Goal: Task Accomplishment & Management: Complete application form

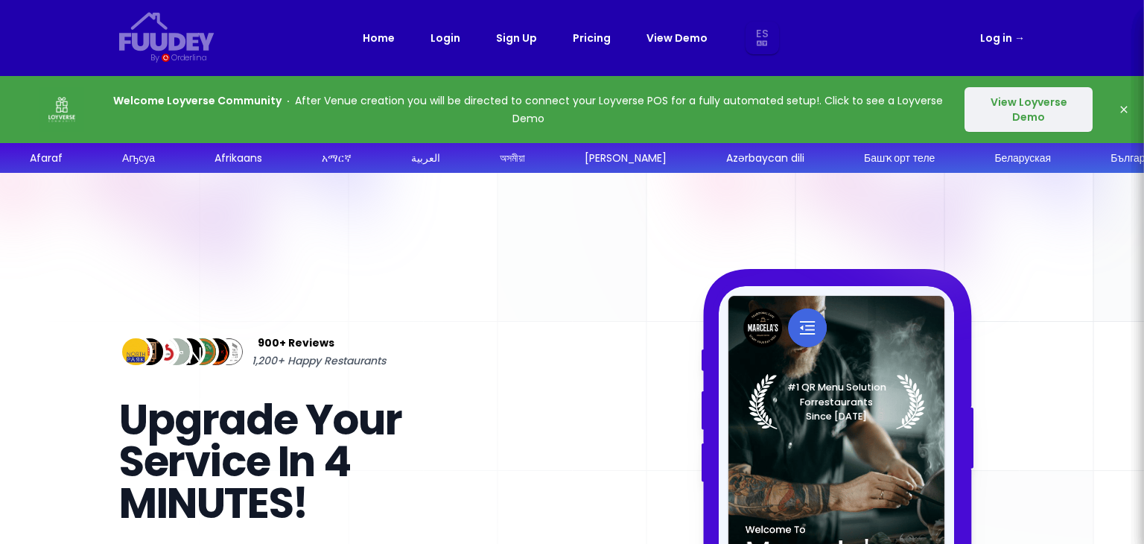
select select "es"
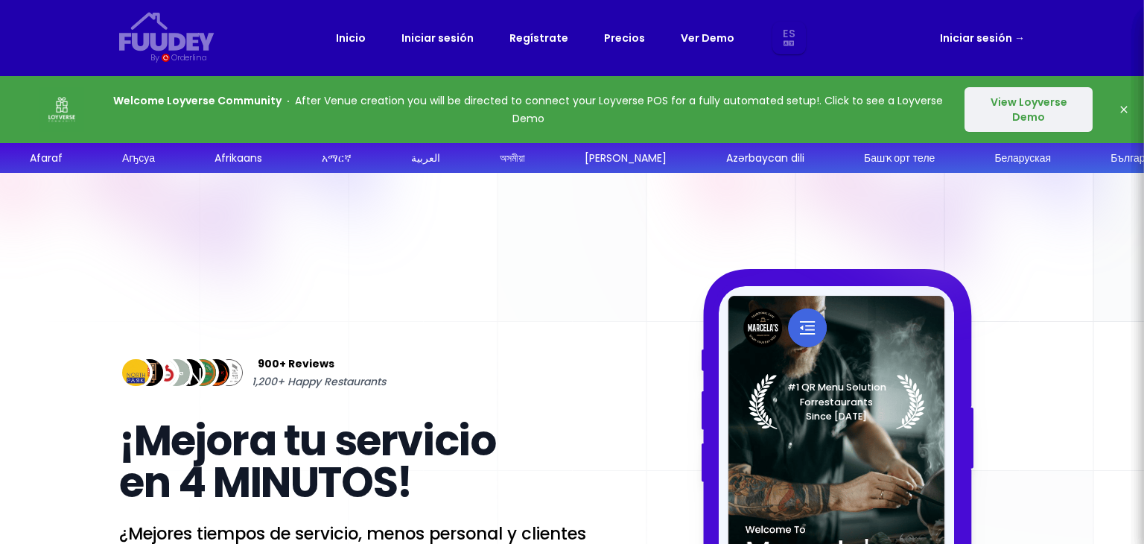
select select "es"
click at [527, 35] on link "Regístrate" at bounding box center [539, 38] width 59 height 18
select select "es"
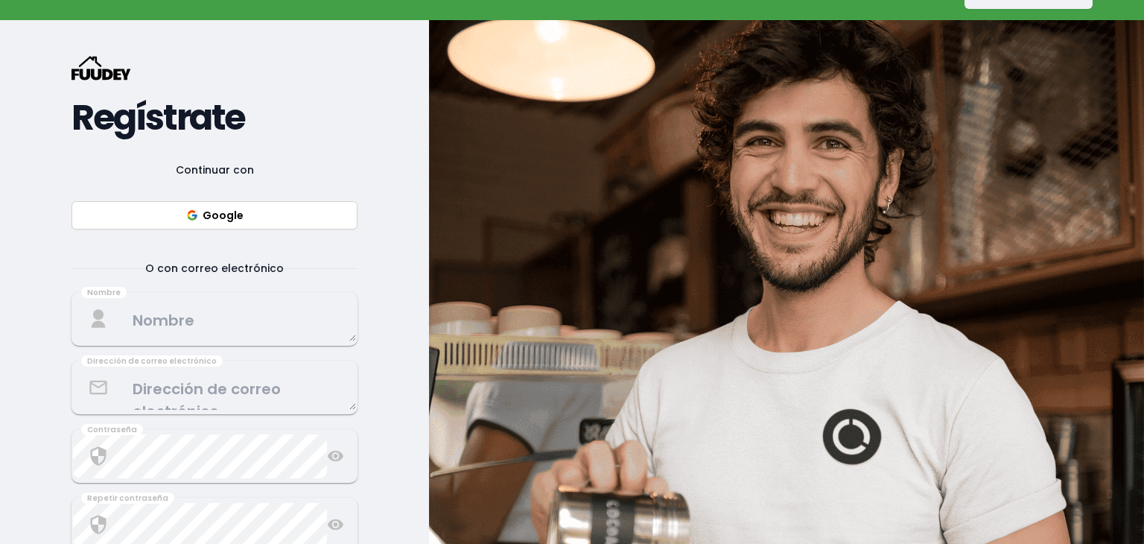
scroll to position [149, 0]
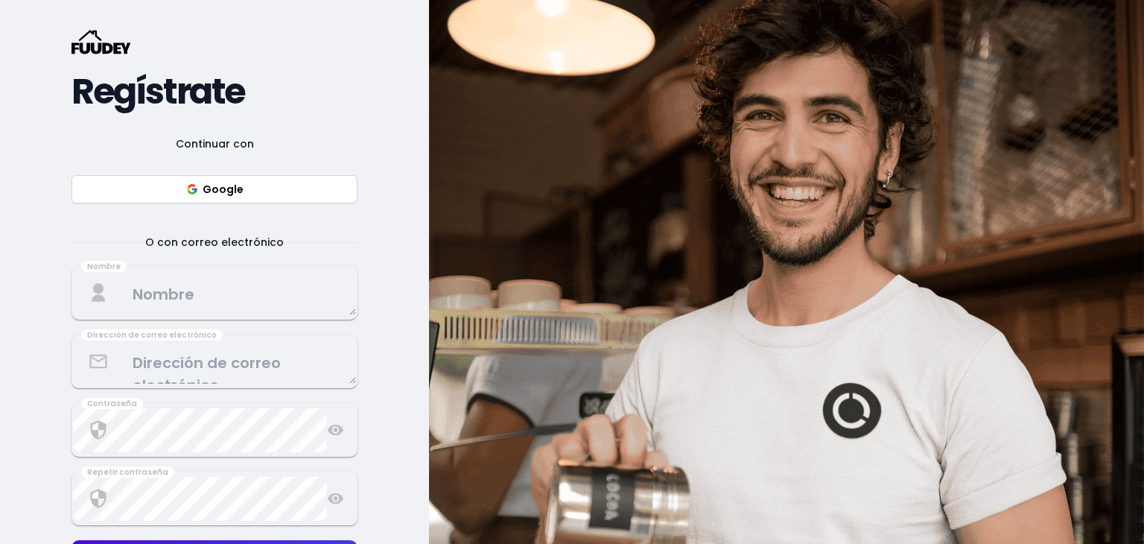
select select "es"
click at [228, 187] on button "Google" at bounding box center [215, 189] width 286 height 28
select select "es"
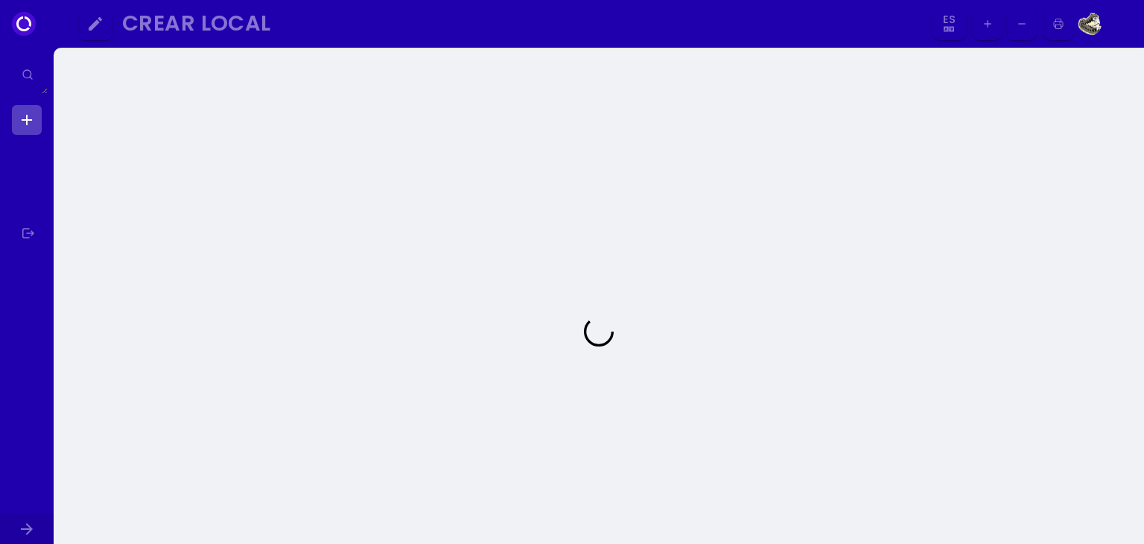
select select "es"
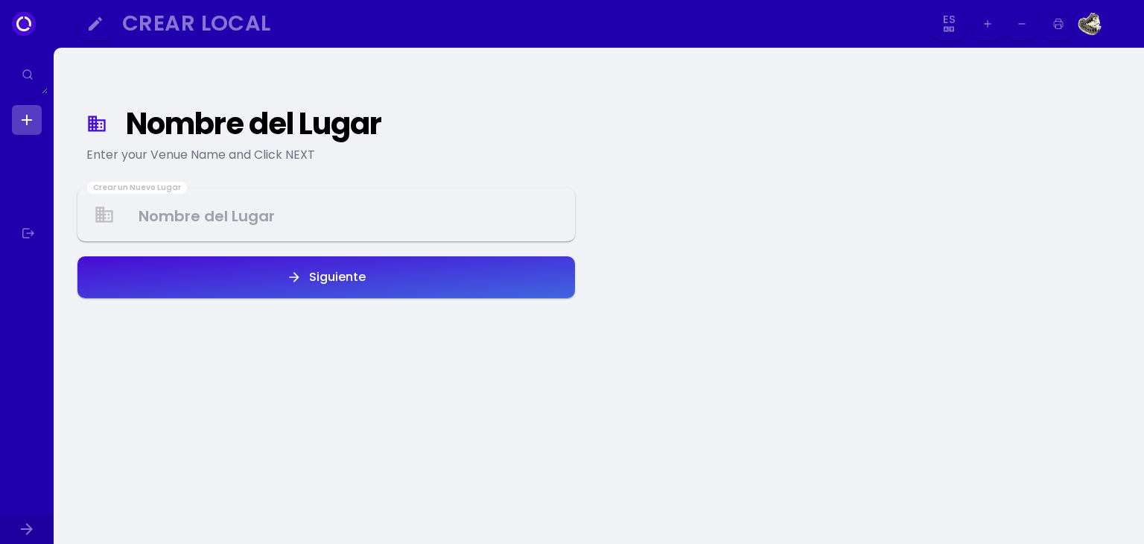
click at [186, 222] on Venue at bounding box center [326, 215] width 495 height 44
click at [320, 178] on div "Nombre del Lugar Enter your Venue Name and Click NEXT Crear un Nuevo Lugar Sigu…" at bounding box center [326, 186] width 498 height 229
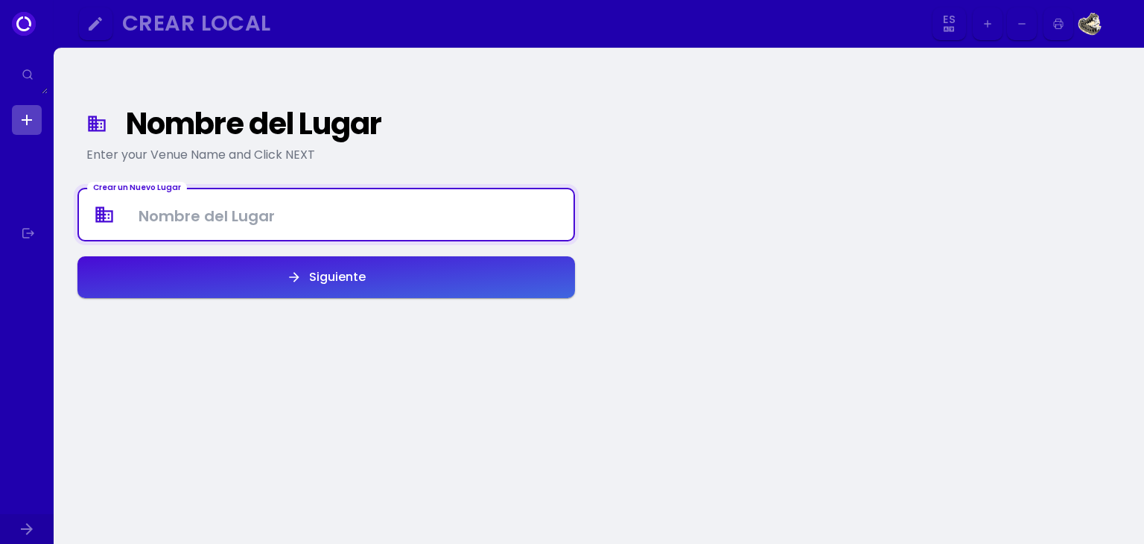
click at [215, 218] on Venue at bounding box center [326, 215] width 495 height 44
type Venue "[DEMOGRAPHIC_DATA] [PERSON_NAME]"
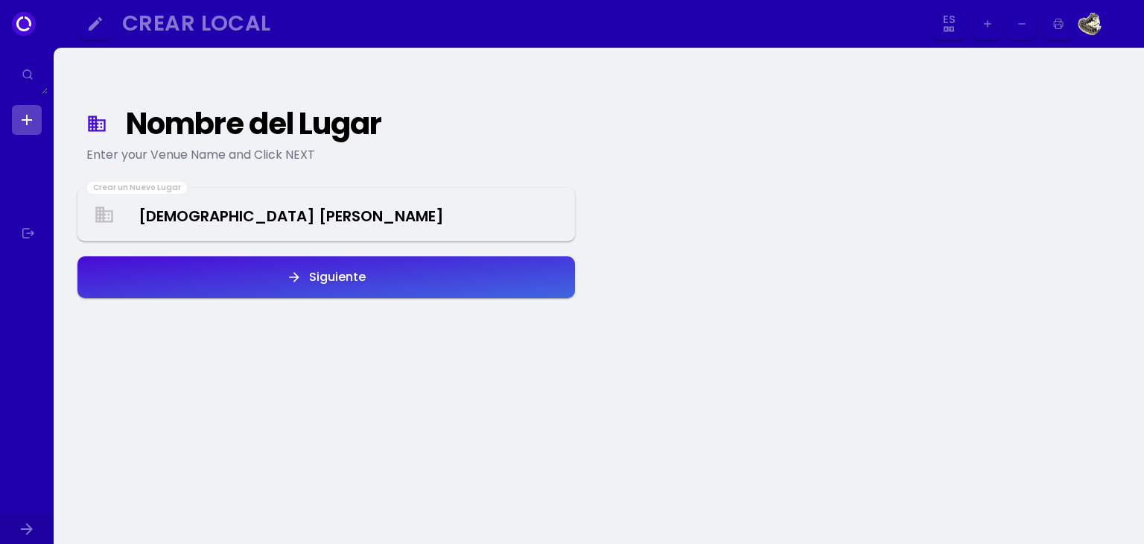
click at [229, 264] on button "Siguiente" at bounding box center [326, 277] width 498 height 42
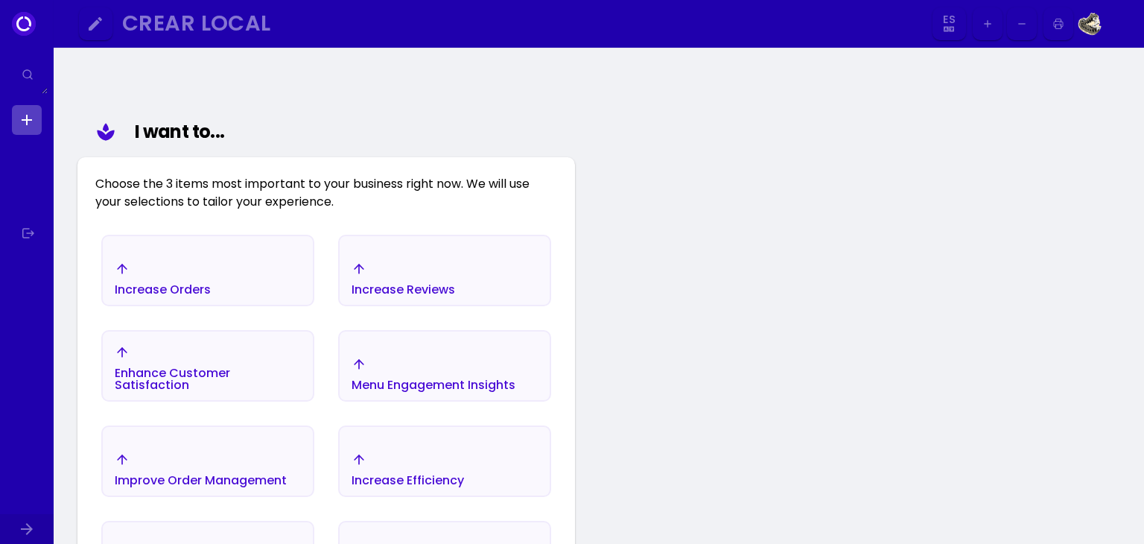
scroll to position [134, 0]
click at [232, 262] on div "Increase Orders" at bounding box center [208, 278] width 210 height 52
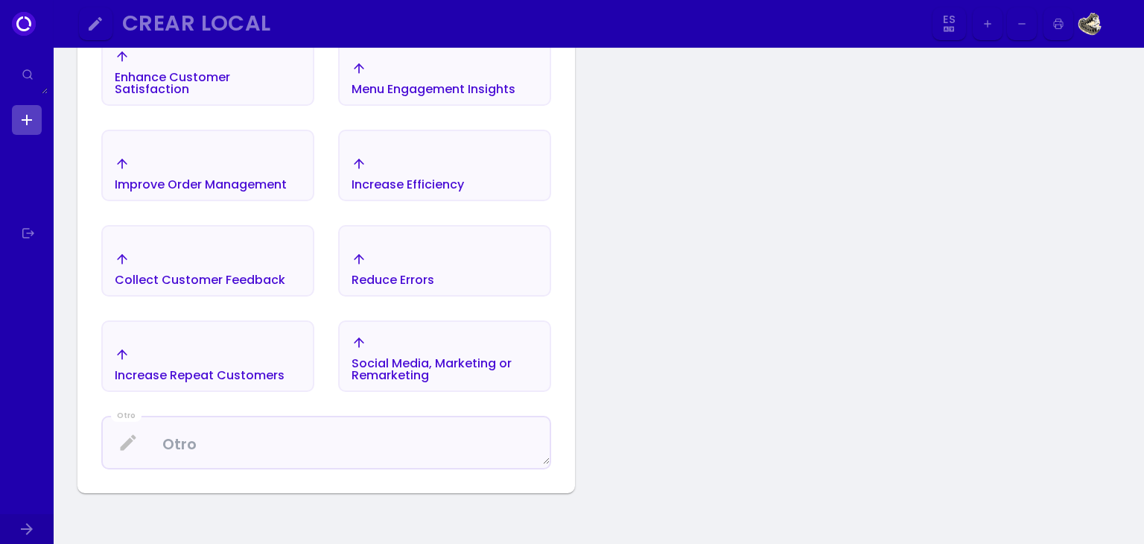
scroll to position [432, 0]
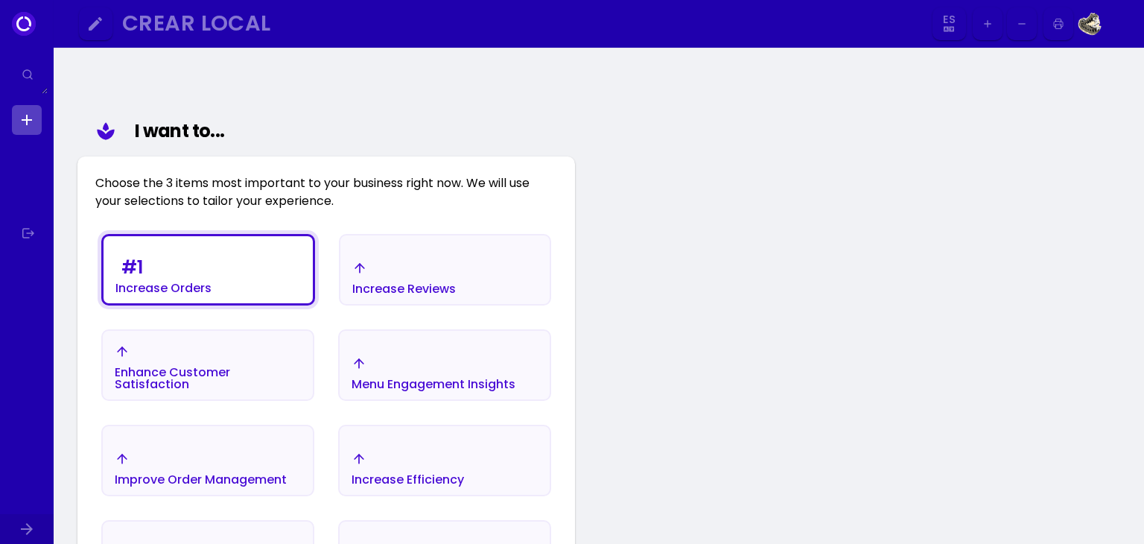
click at [212, 280] on div "Increase Reviews" at bounding box center [163, 274] width 96 height 42
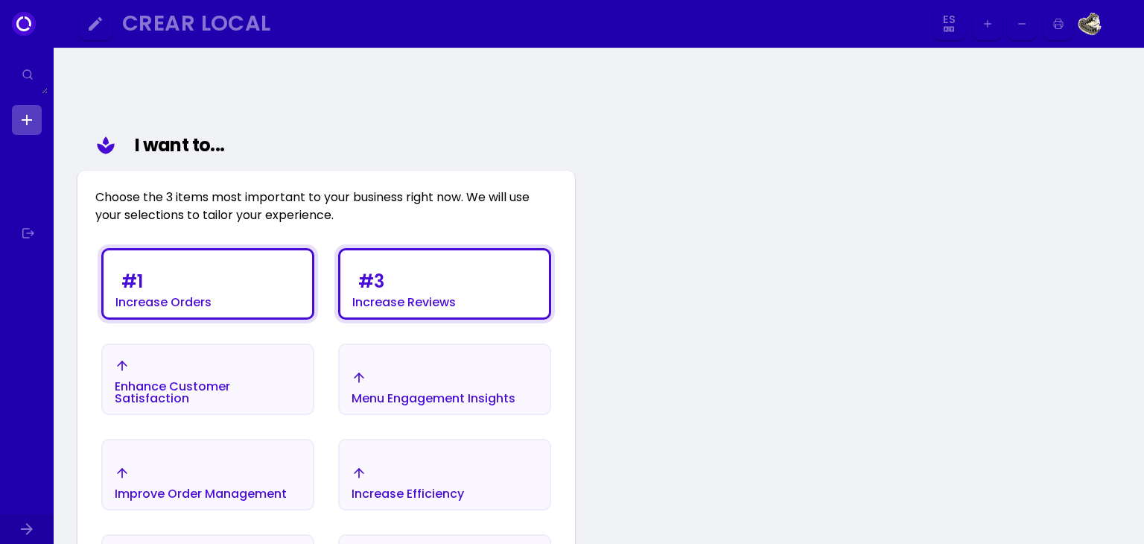
scroll to position [134, 0]
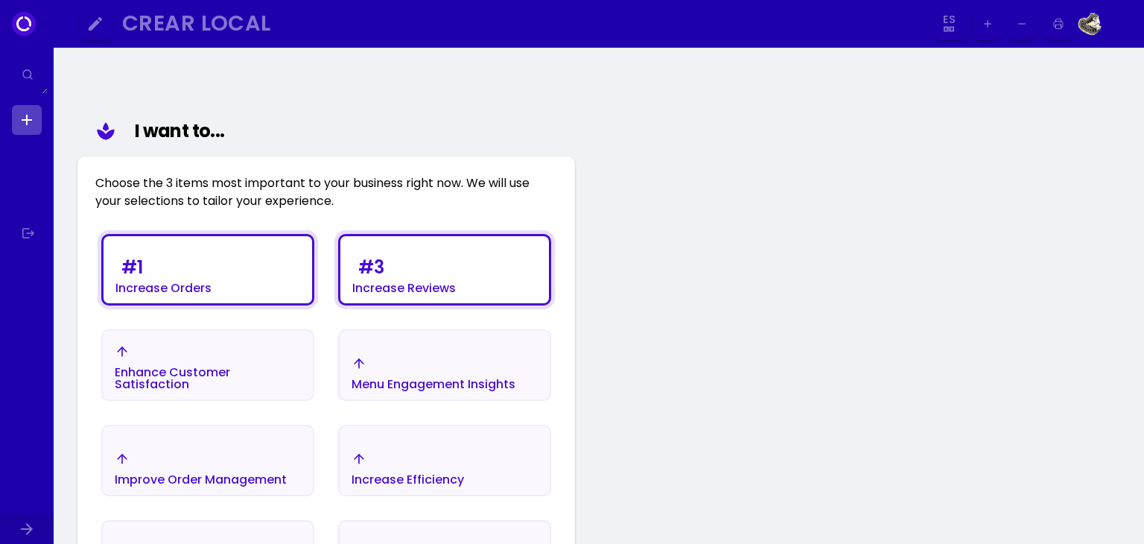
click at [212, 289] on div "Increase Reviews" at bounding box center [163, 288] width 96 height 12
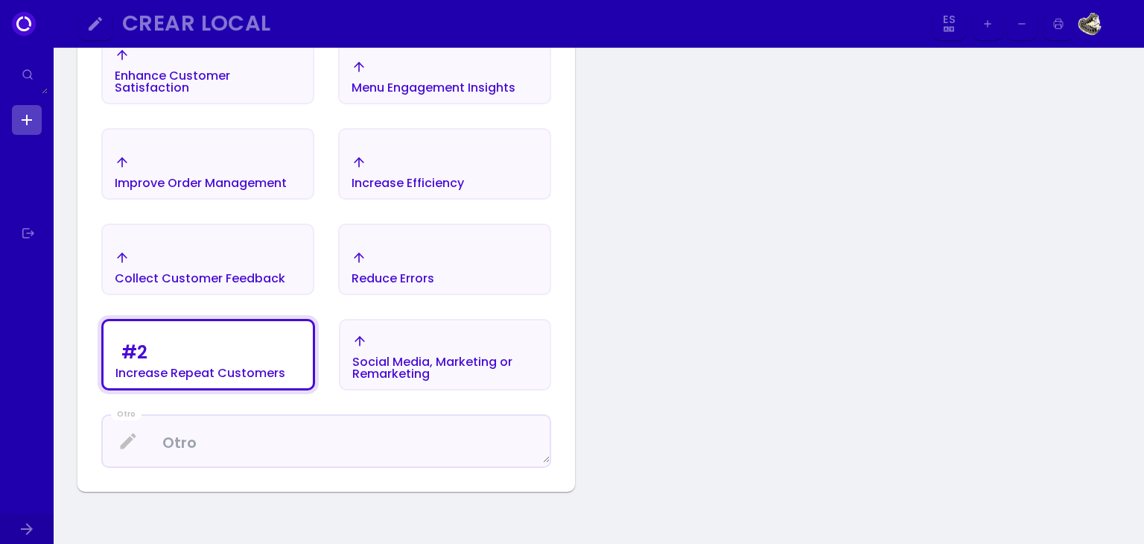
scroll to position [432, 0]
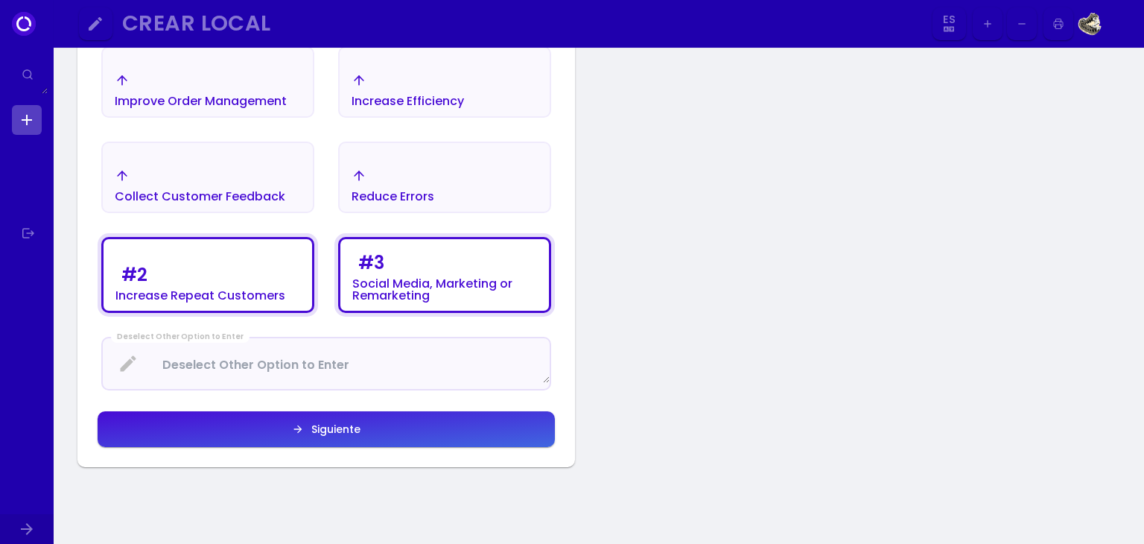
scroll to position [507, 0]
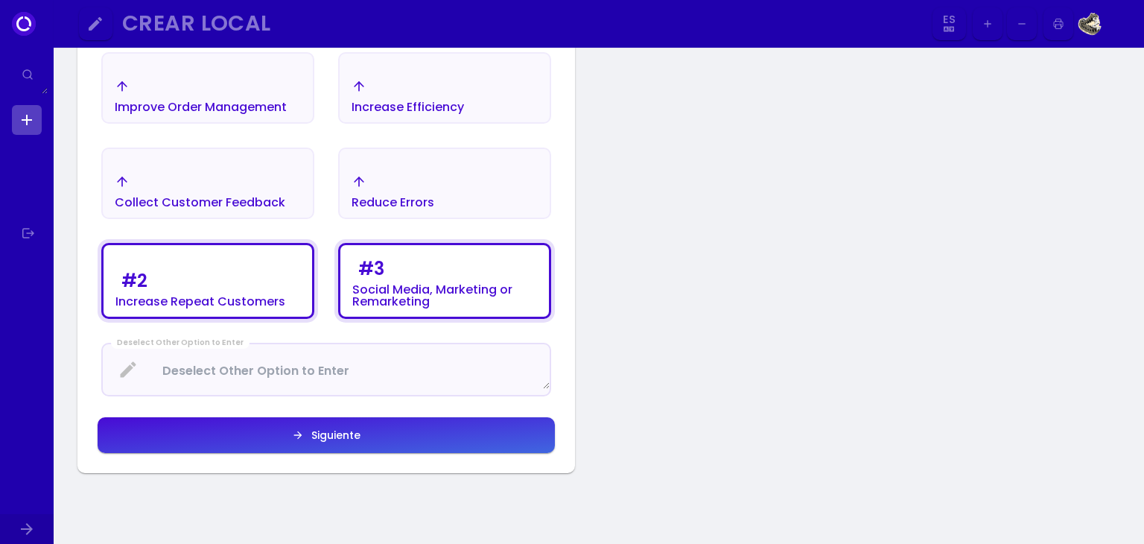
click at [343, 432] on div "Siguiente" at bounding box center [332, 435] width 57 height 10
select select "es"
